Goal: Task Accomplishment & Management: Manage account settings

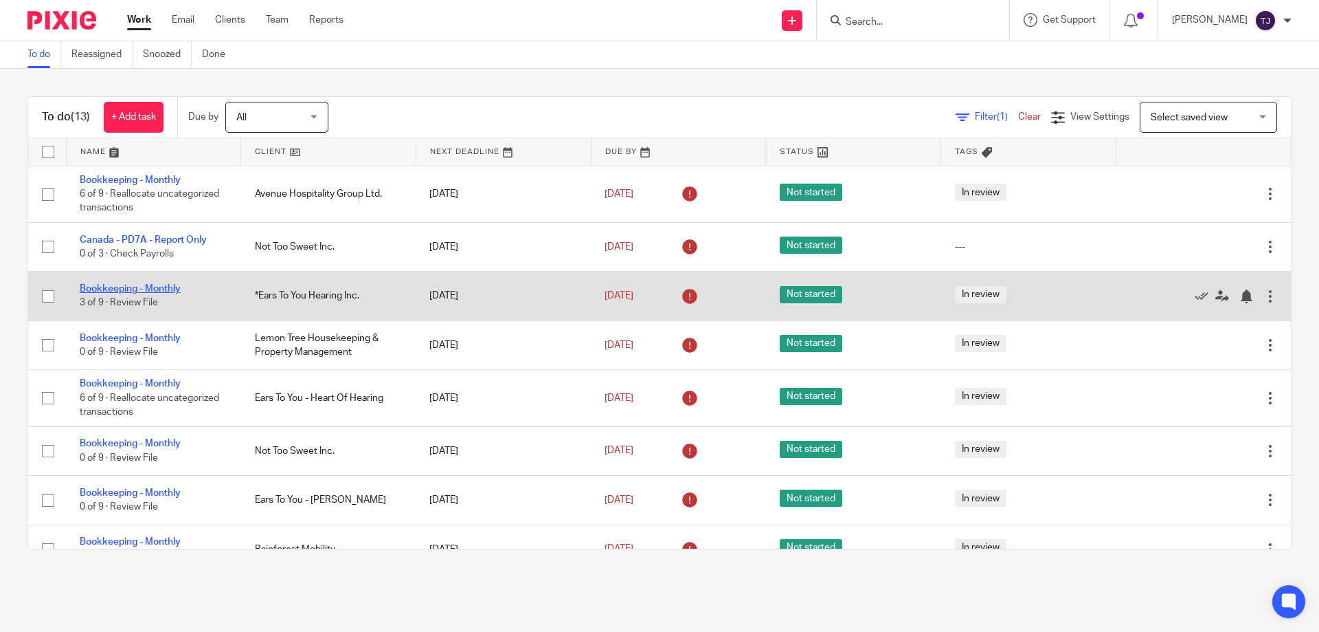
click at [120, 284] on link "Bookkeeping - Monthly" at bounding box center [130, 289] width 101 height 10
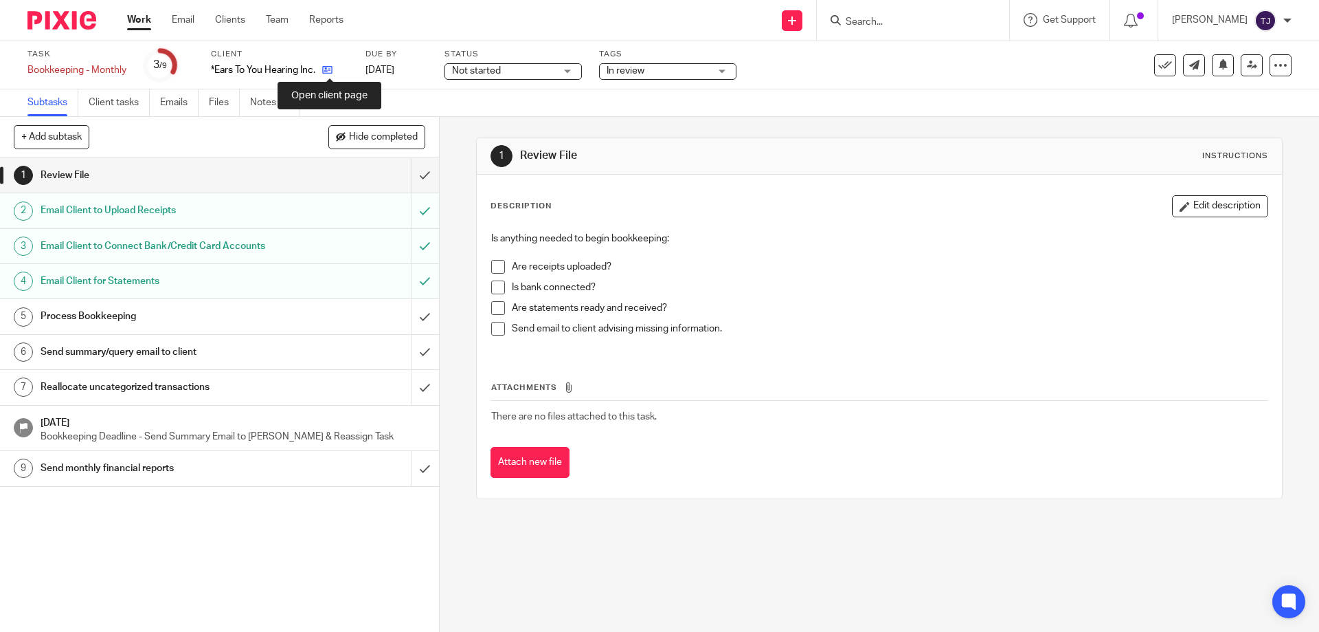
click at [333, 67] on icon at bounding box center [327, 70] width 10 height 10
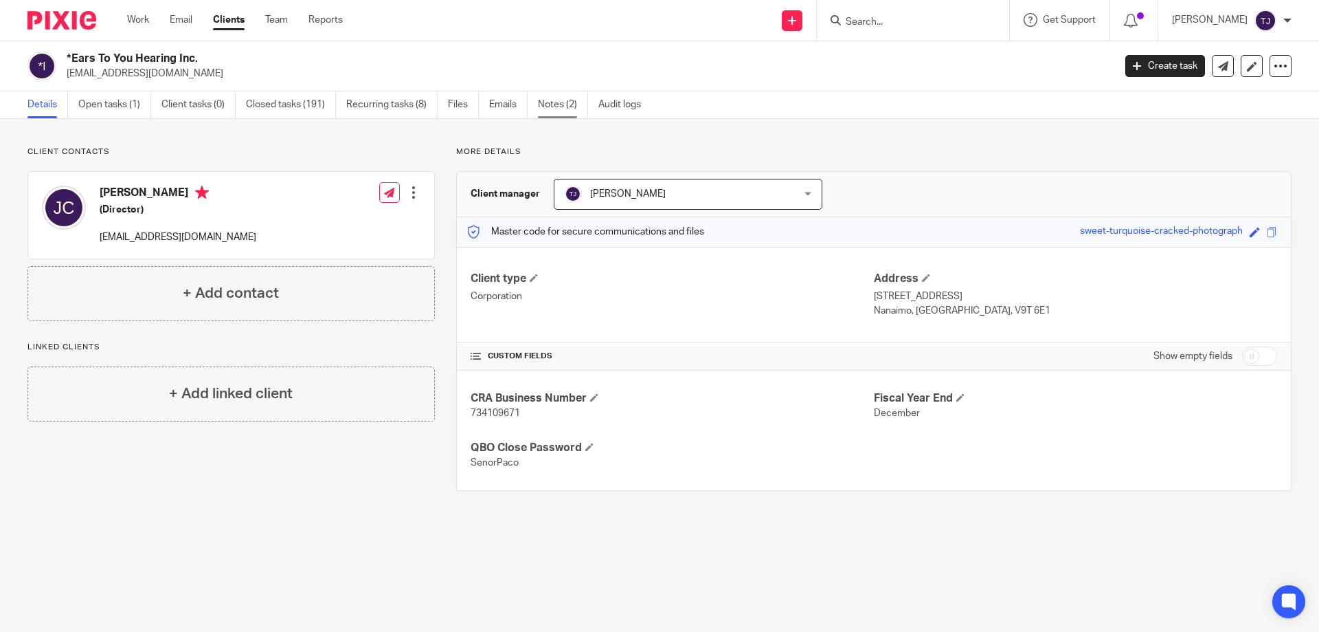
click at [546, 99] on link "Notes (2)" at bounding box center [563, 104] width 50 height 27
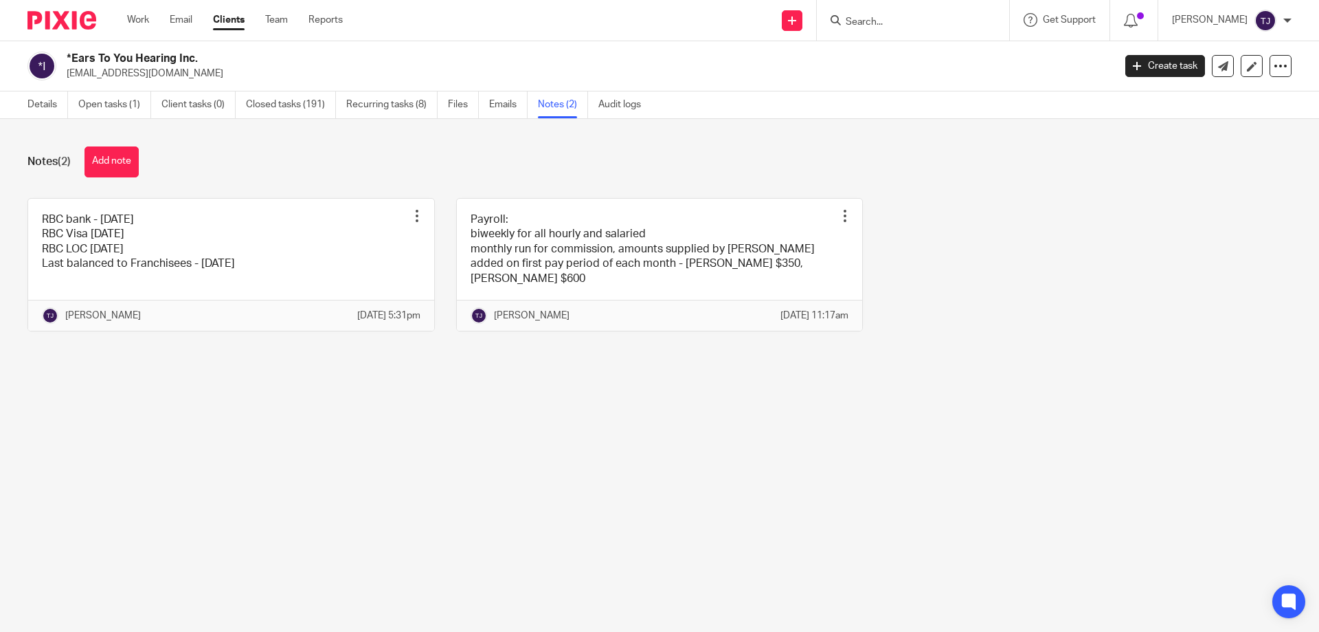
click at [67, 20] on img at bounding box center [61, 20] width 69 height 19
